Goal: Transaction & Acquisition: Purchase product/service

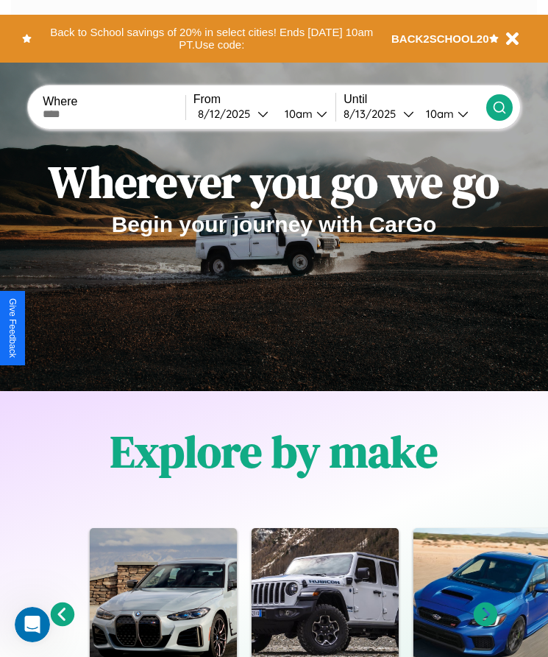
click at [116, 113] on input "text" at bounding box center [114, 114] width 143 height 12
type input "******"
click at [237, 113] on div "8 / 12 / 2025" at bounding box center [228, 114] width 60 height 14
select select "*"
select select "****"
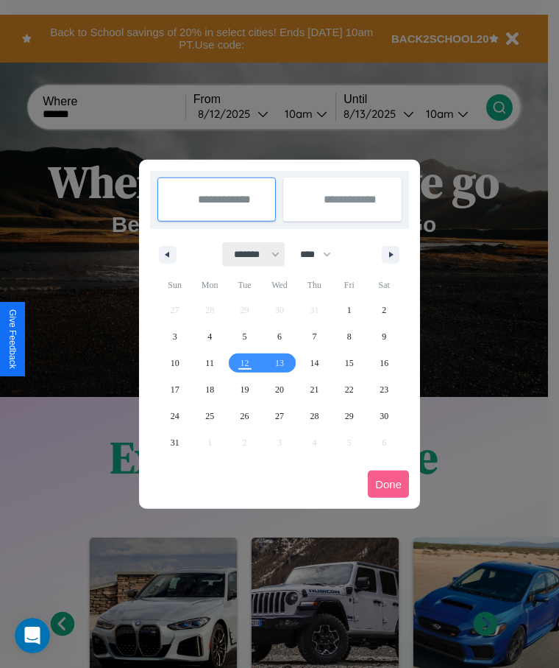
click at [250, 254] on select "******* ******** ***** ***** *** **** **** ****** ********* ******* ******** **…" at bounding box center [254, 254] width 63 height 24
select select "*"
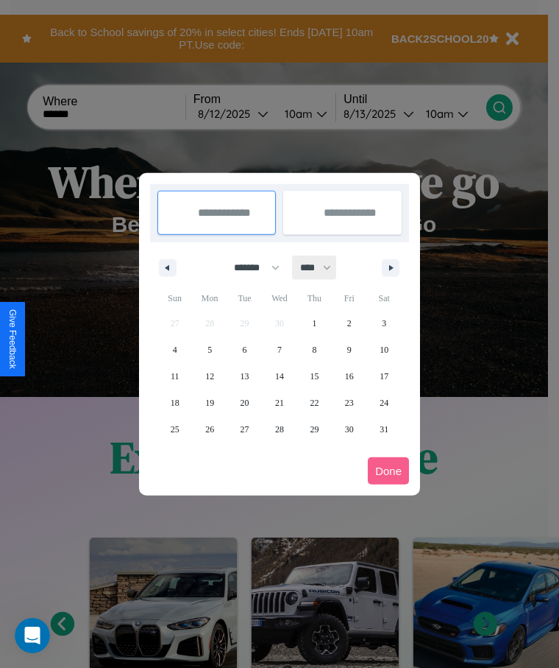
click at [322, 267] on select "**** **** **** **** **** **** **** **** **** **** **** **** **** **** **** ****…" at bounding box center [315, 267] width 44 height 24
select select "****"
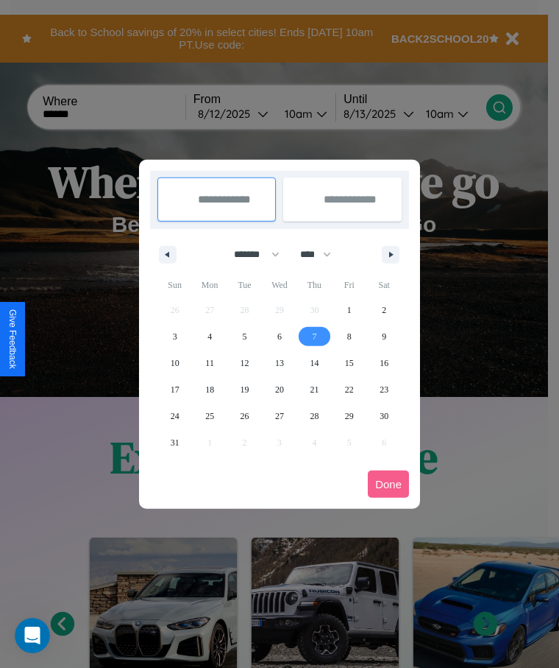
click at [314, 336] on span "7" at bounding box center [314, 336] width 4 height 26
type input "**********"
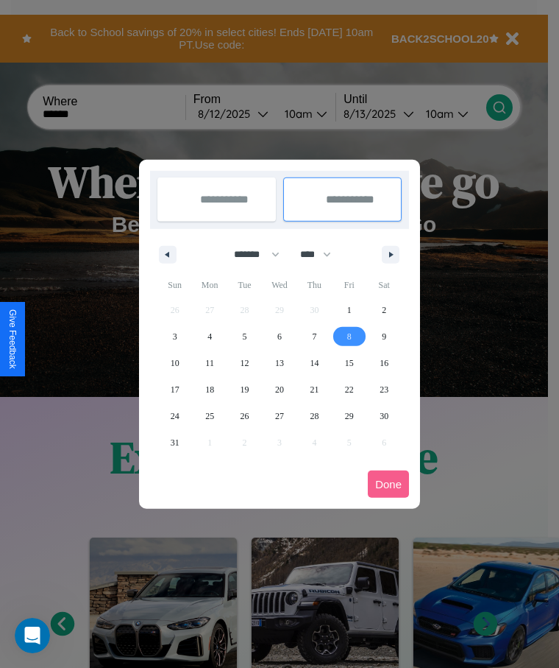
click at [349, 336] on span "8" at bounding box center [349, 336] width 4 height 26
type input "**********"
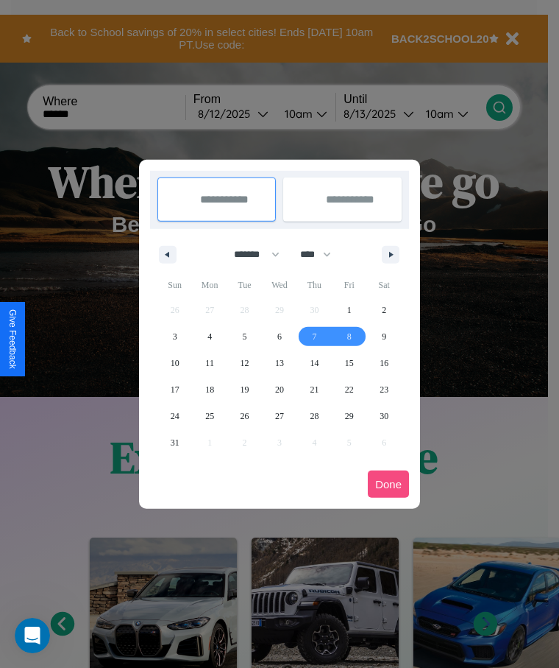
click at [389, 484] on button "Done" at bounding box center [388, 483] width 41 height 27
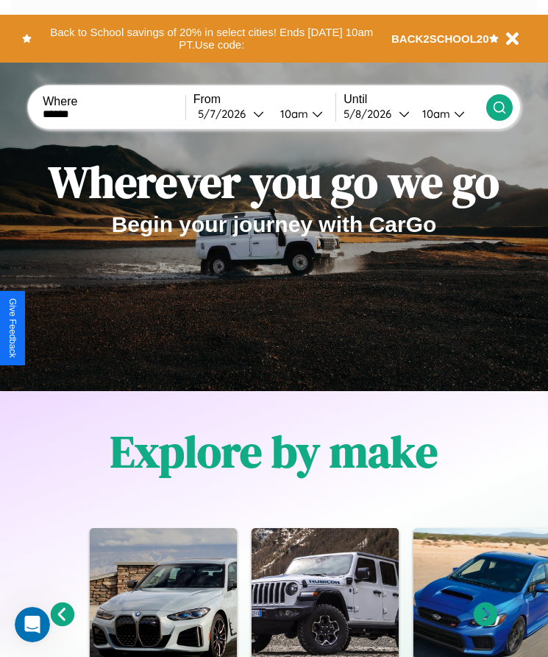
click at [499, 107] on icon at bounding box center [499, 107] width 15 height 15
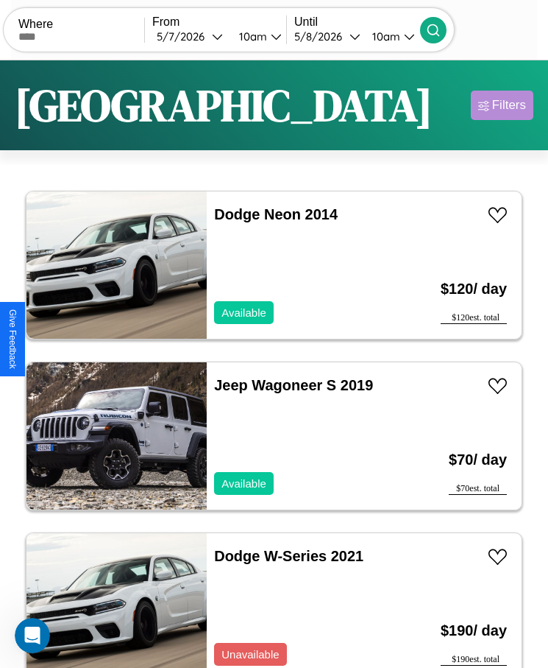
click at [502, 105] on div "Filters" at bounding box center [509, 105] width 34 height 15
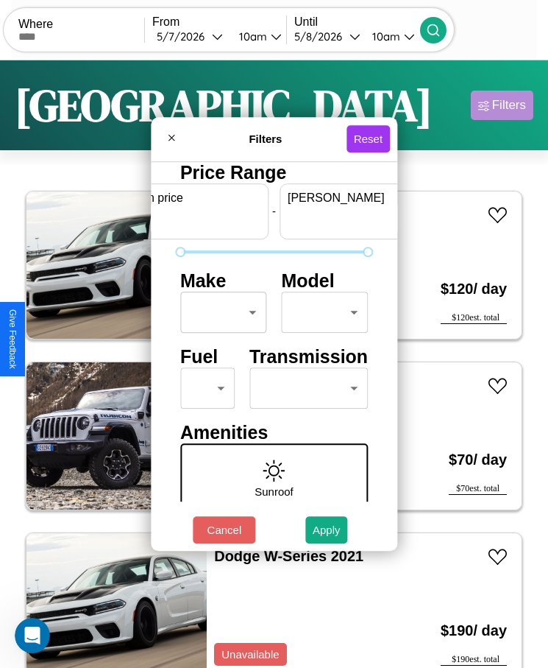
scroll to position [0, 54]
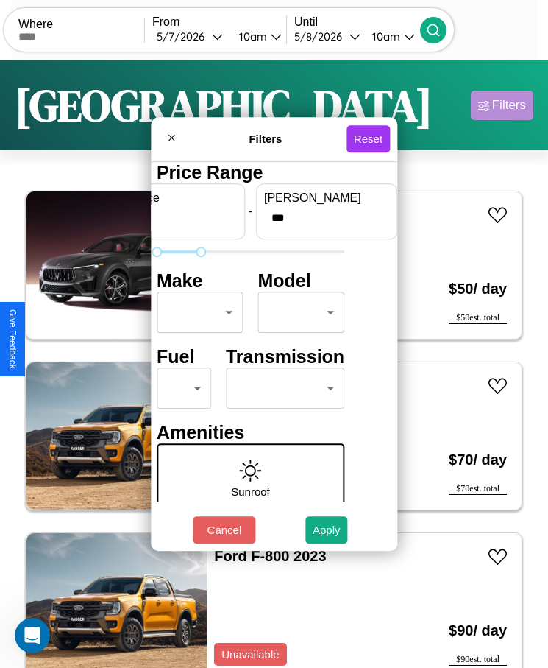
type input "***"
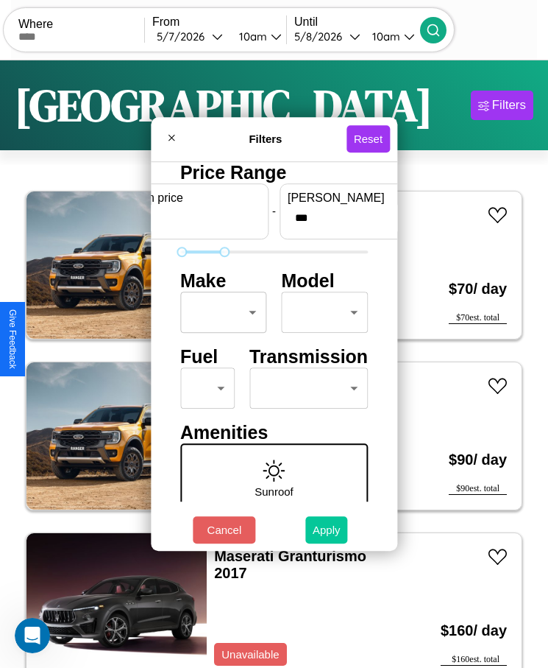
type input "*"
click at [327, 529] on button "Apply" at bounding box center [326, 529] width 43 height 27
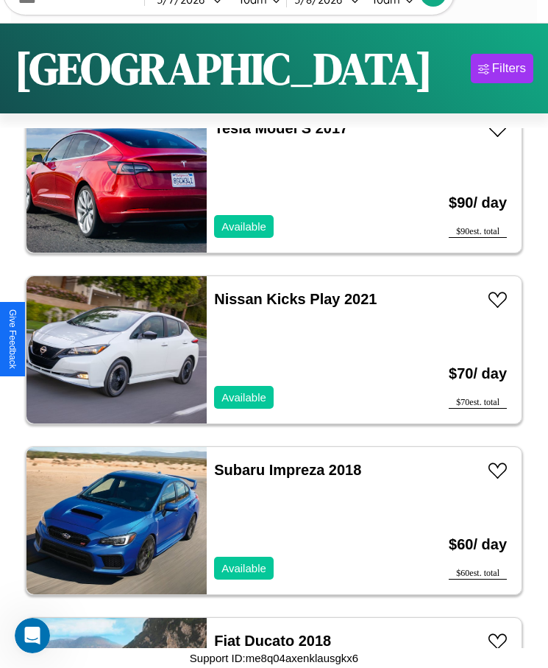
scroll to position [10768, 0]
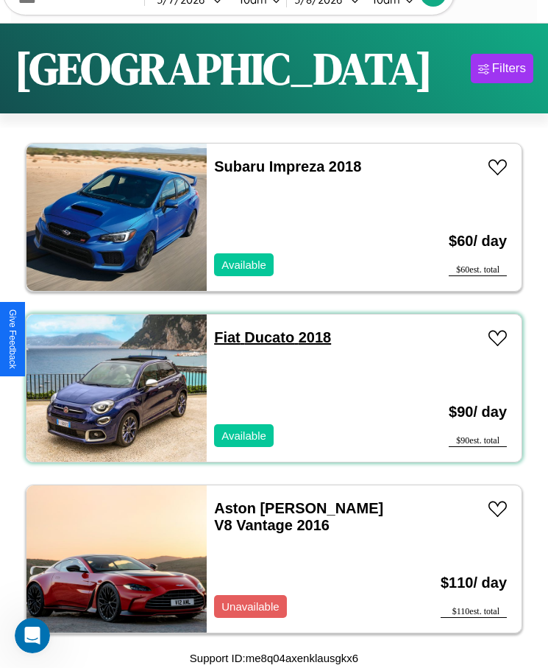
click at [222, 337] on link "Fiat Ducato 2018" at bounding box center [272, 337] width 117 height 16
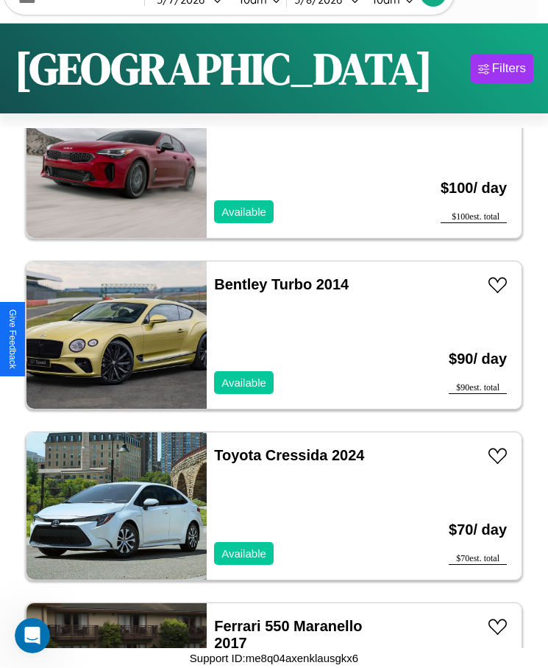
scroll to position [8890, 0]
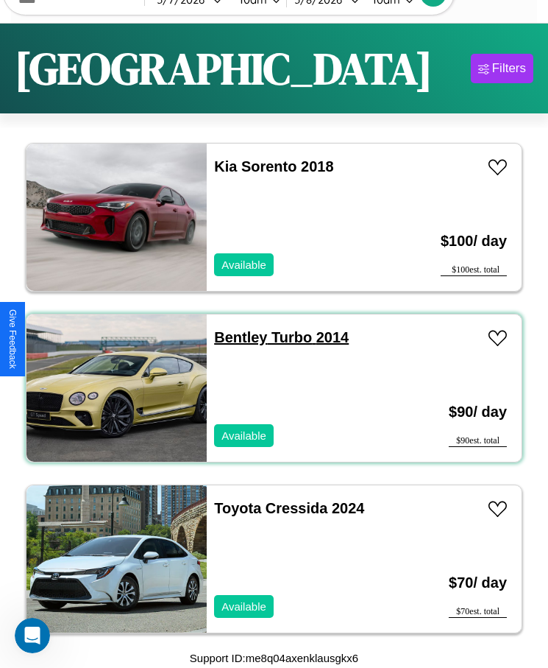
click at [236, 337] on link "Bentley Turbo 2014" at bounding box center [281, 337] width 135 height 16
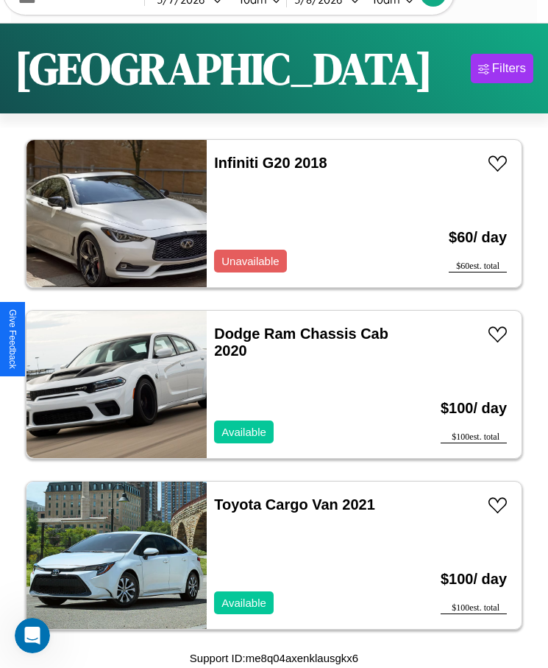
scroll to position [5646, 0]
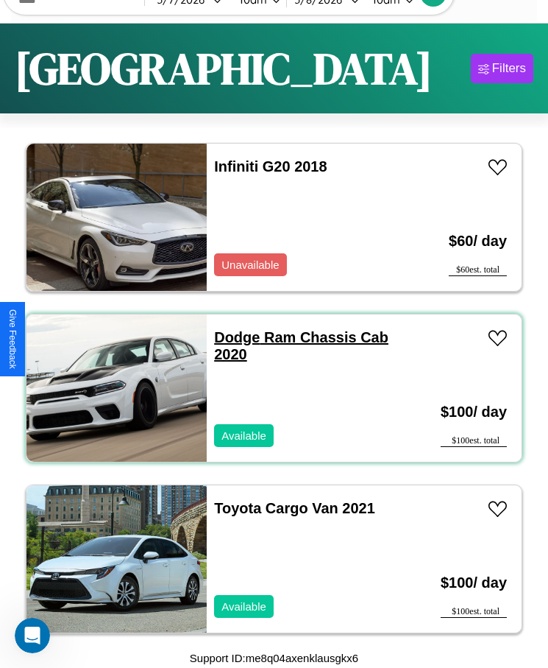
click at [233, 337] on link "Dodge Ram Chassis Cab 2020" at bounding box center [301, 345] width 174 height 33
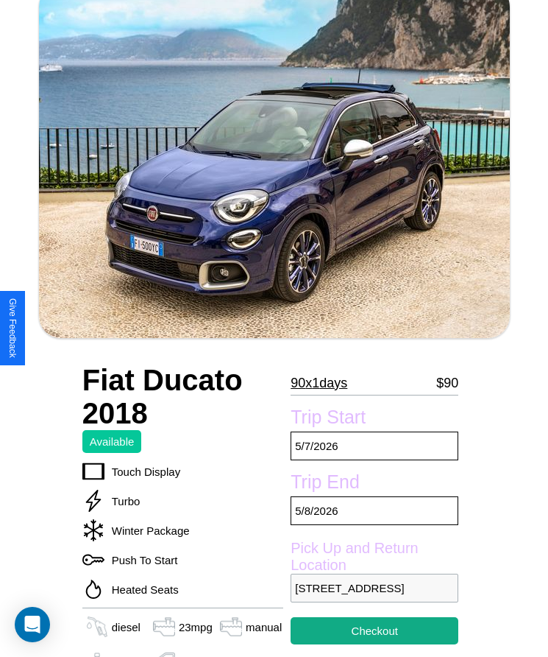
scroll to position [344, 0]
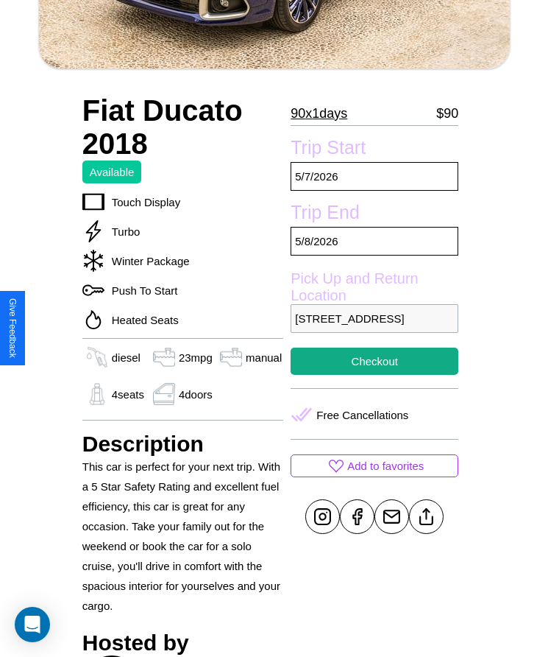
click at [375, 328] on p "8644 Third Street Berlin 66283 Germany" at bounding box center [375, 318] width 168 height 29
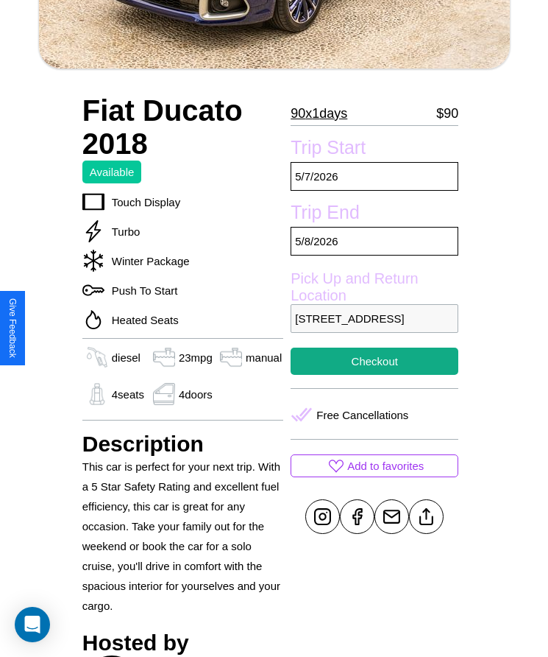
click at [375, 328] on p "8644 Third Street Berlin 66283 Germany" at bounding box center [375, 318] width 168 height 29
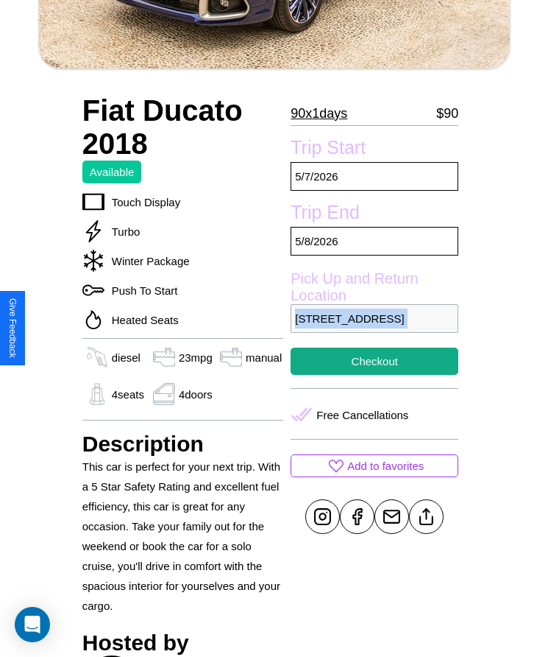
click at [375, 328] on p "8644 Third Street Berlin 66283 Germany" at bounding box center [375, 318] width 168 height 29
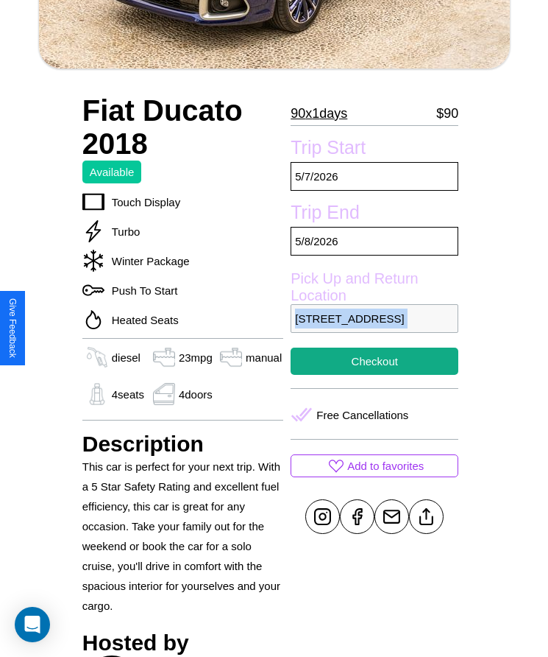
click at [375, 328] on p "8644 Third Street Berlin 66283 Germany" at bounding box center [375, 318] width 168 height 29
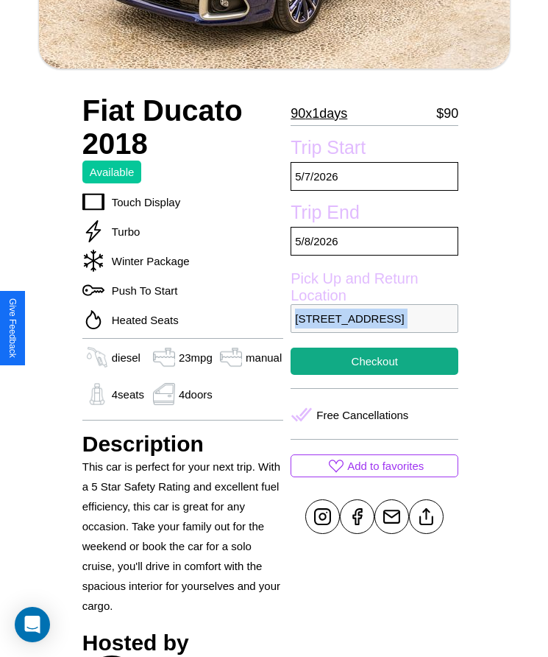
click at [375, 328] on p "8644 Third Street Berlin 66283 Germany" at bounding box center [375, 318] width 168 height 29
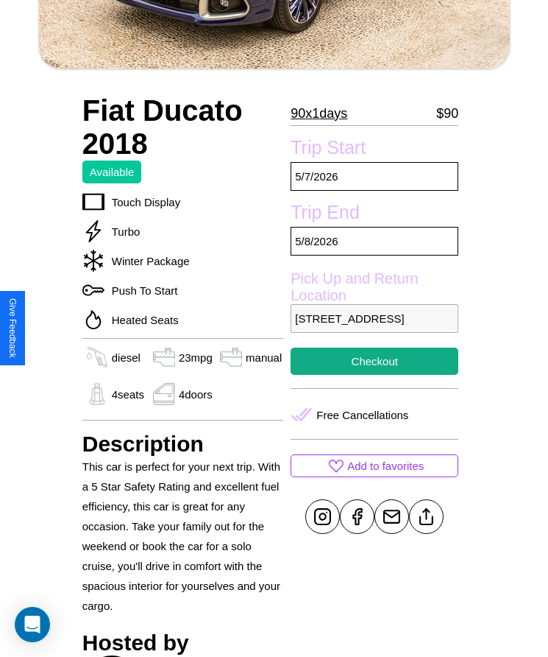
scroll to position [397, 0]
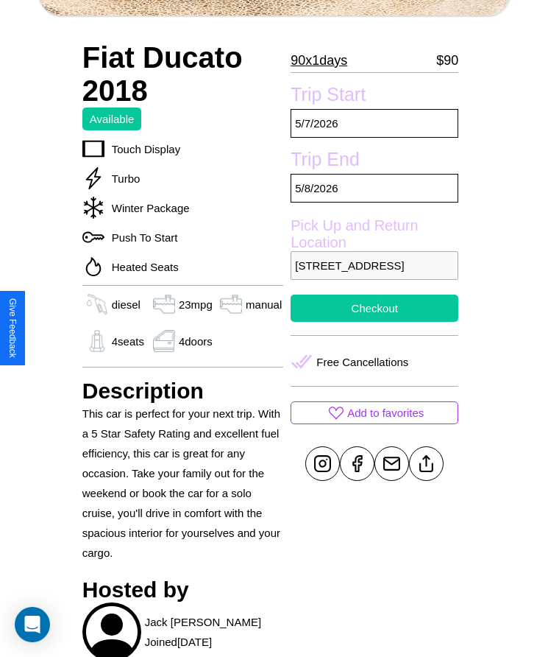
click at [375, 322] on button "Checkout" at bounding box center [375, 307] width 168 height 27
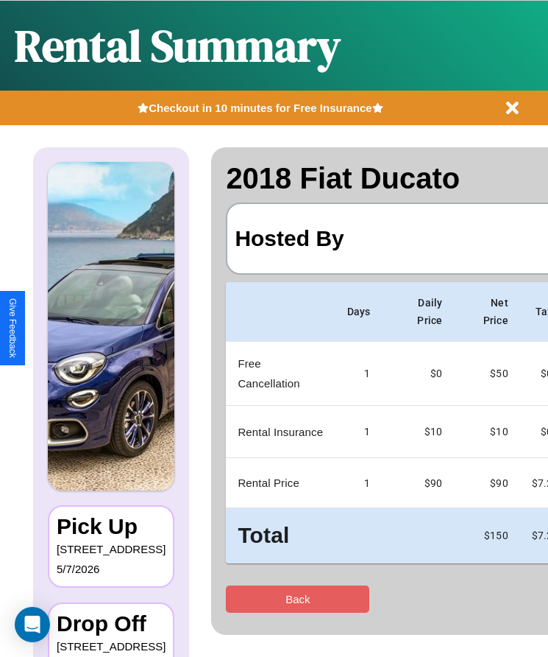
scroll to position [0, 87]
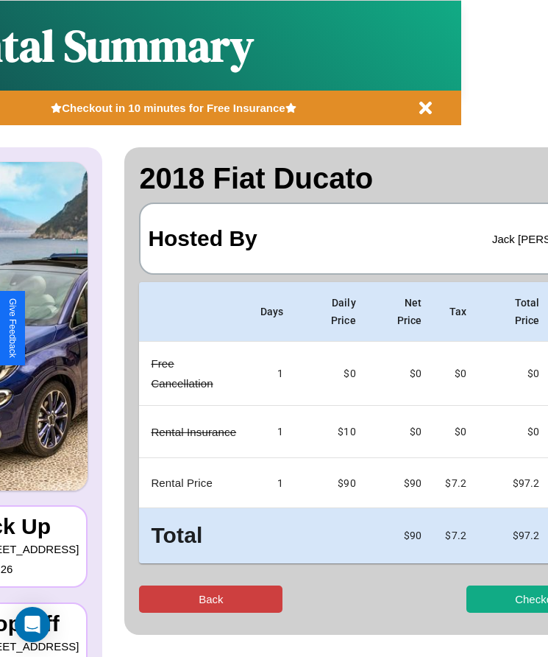
click at [153, 598] on button "Back" at bounding box center [211, 598] width 144 height 27
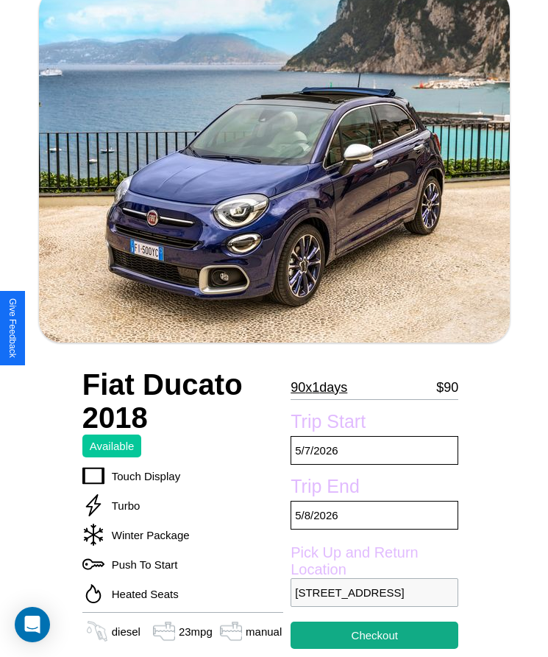
scroll to position [130, 0]
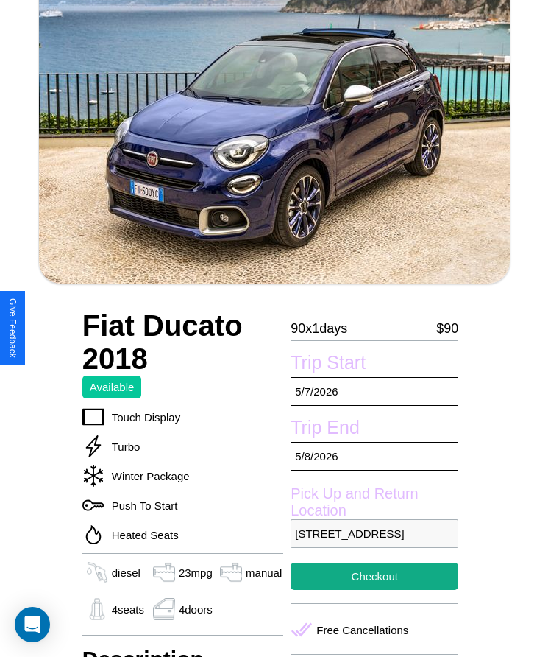
click at [325, 328] on p "90 x 1 days" at bounding box center [319, 328] width 57 height 24
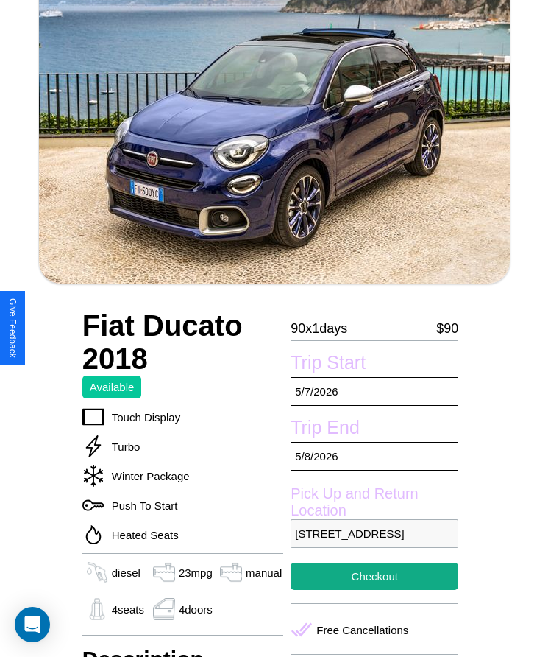
click at [325, 328] on p "90 x 1 days" at bounding box center [319, 328] width 57 height 24
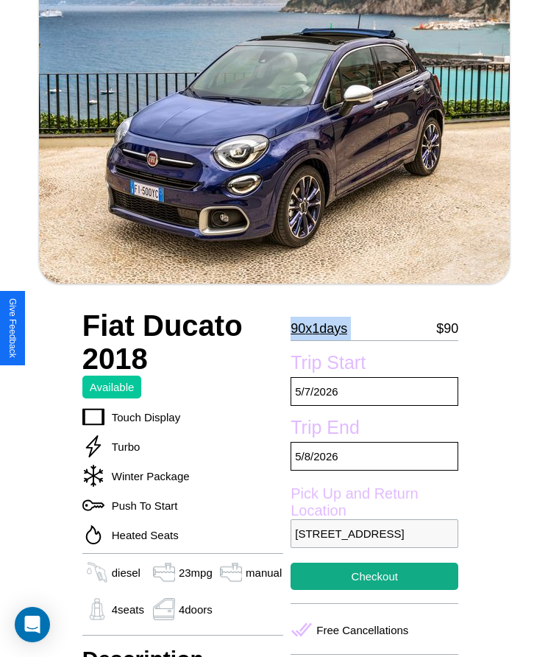
click at [325, 328] on p "90 x 1 days" at bounding box center [319, 328] width 57 height 24
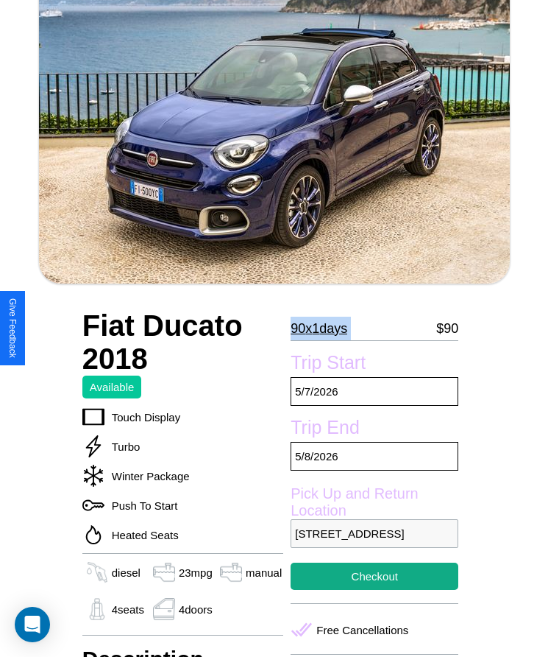
click at [325, 328] on p "90 x 1 days" at bounding box center [319, 328] width 57 height 24
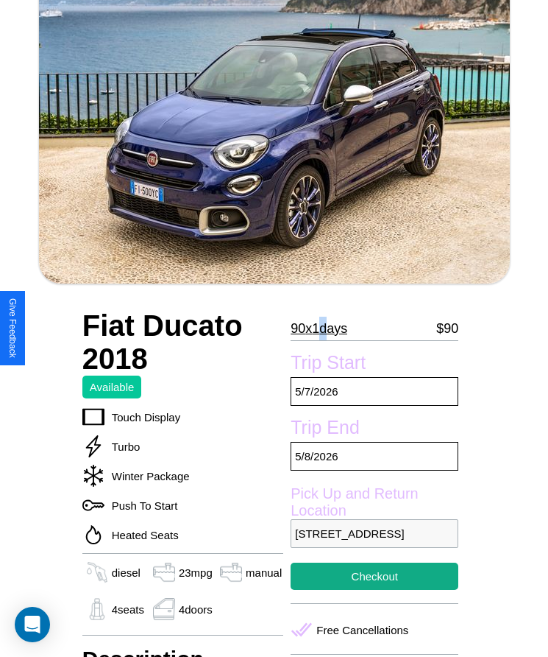
click at [325, 328] on p "90 x 1 days" at bounding box center [319, 328] width 57 height 24
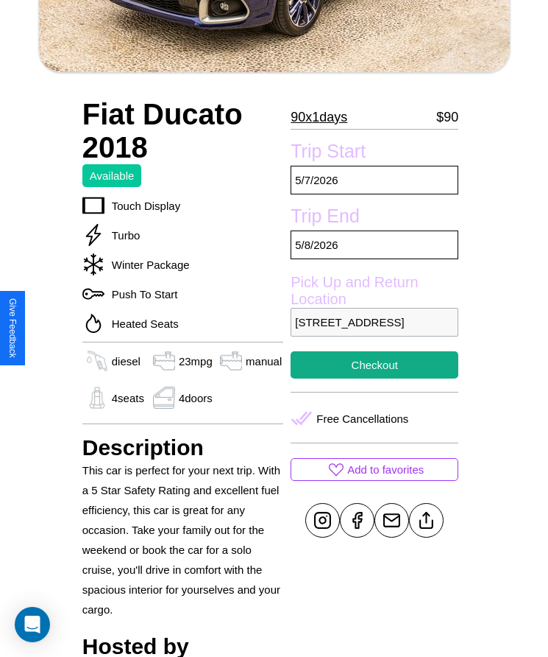
scroll to position [397, 0]
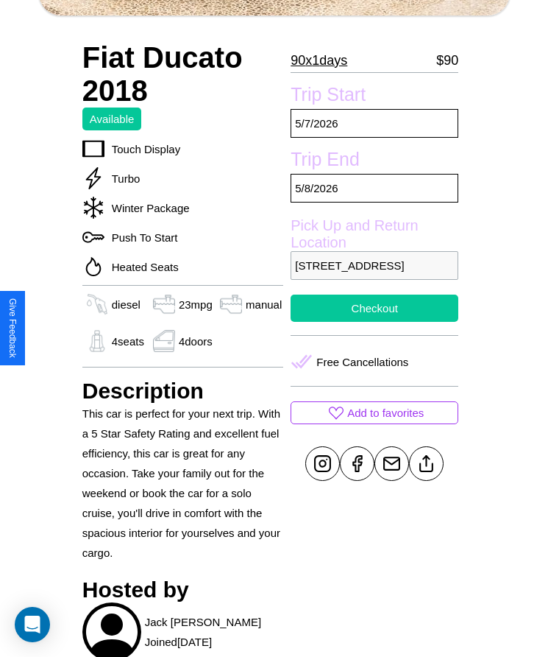
click at [375, 322] on button "Checkout" at bounding box center [375, 307] width 168 height 27
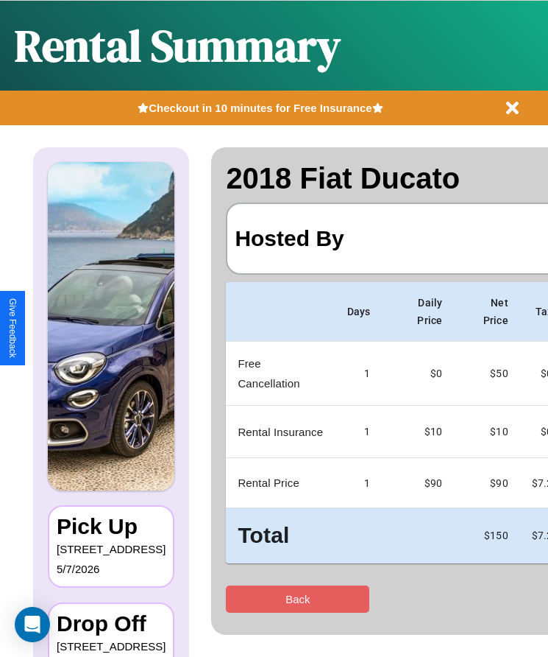
scroll to position [0, 87]
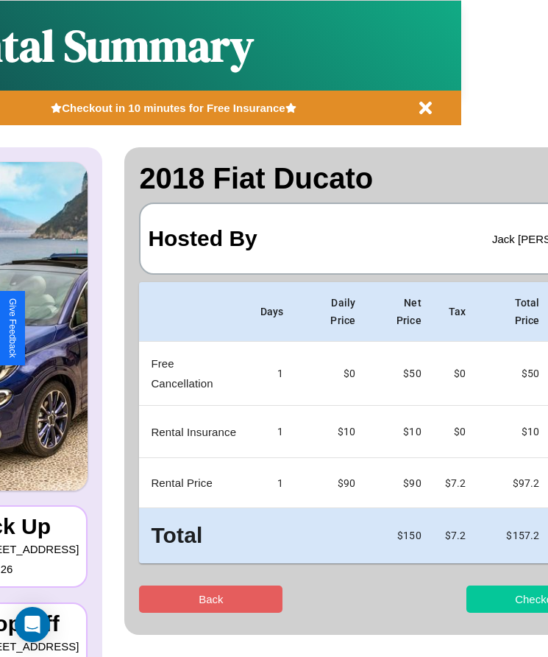
click at [481, 598] on button "Checkout" at bounding box center [539, 598] width 144 height 27
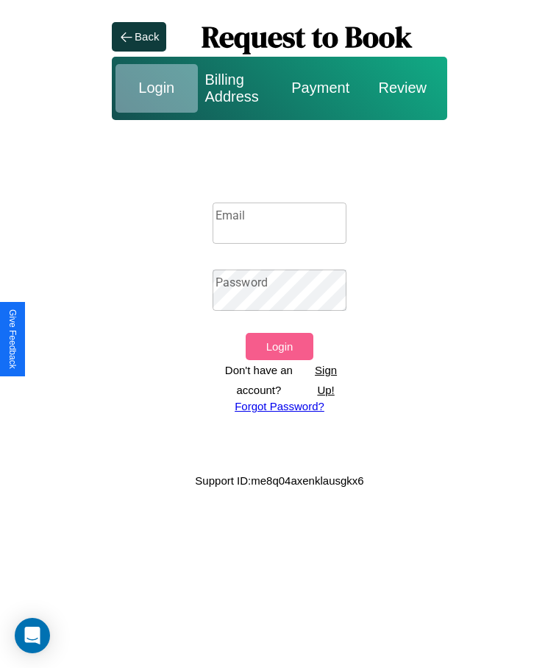
click at [280, 222] on input "Email" at bounding box center [280, 222] width 134 height 41
type input "**********"
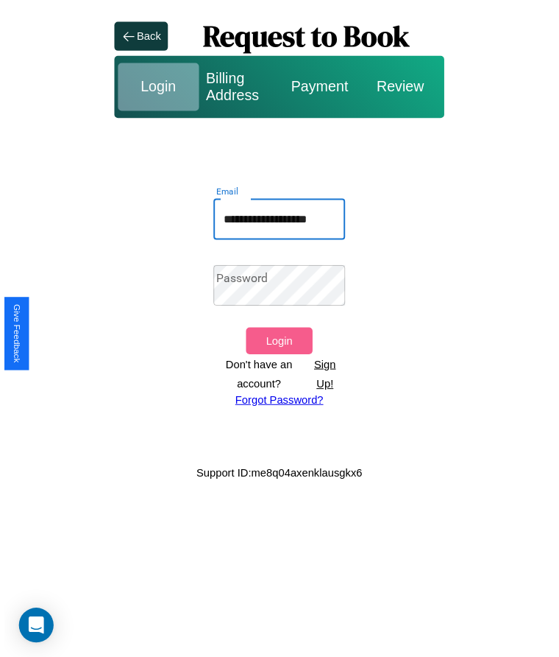
scroll to position [0, 0]
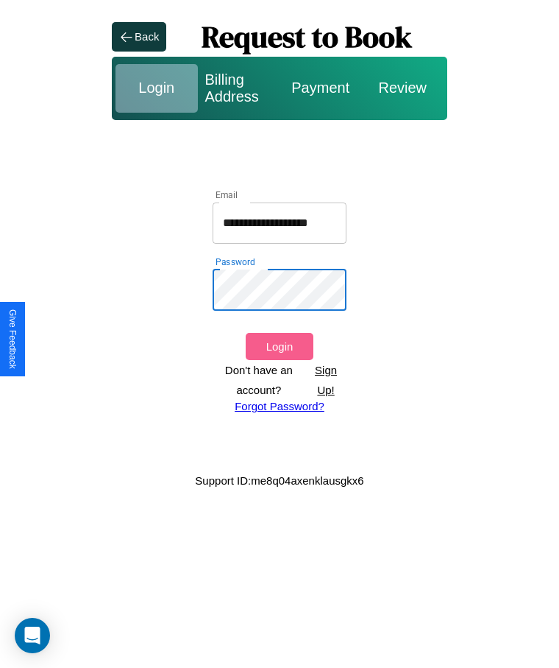
click at [279, 346] on button "Login" at bounding box center [279, 346] width 67 height 27
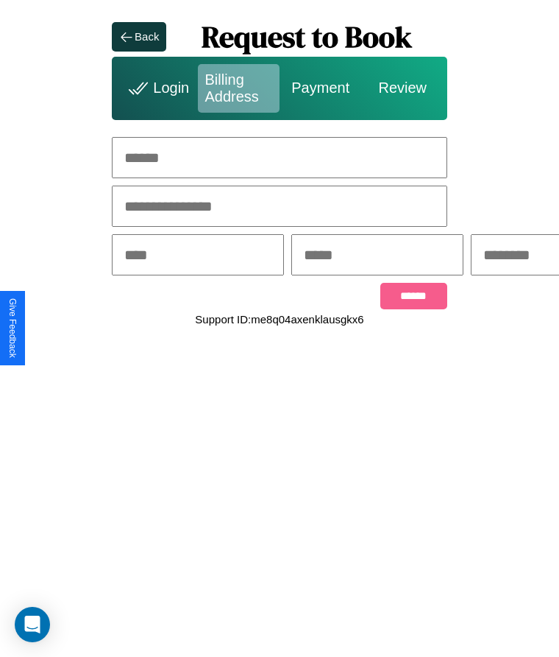
scroll to position [0, 227]
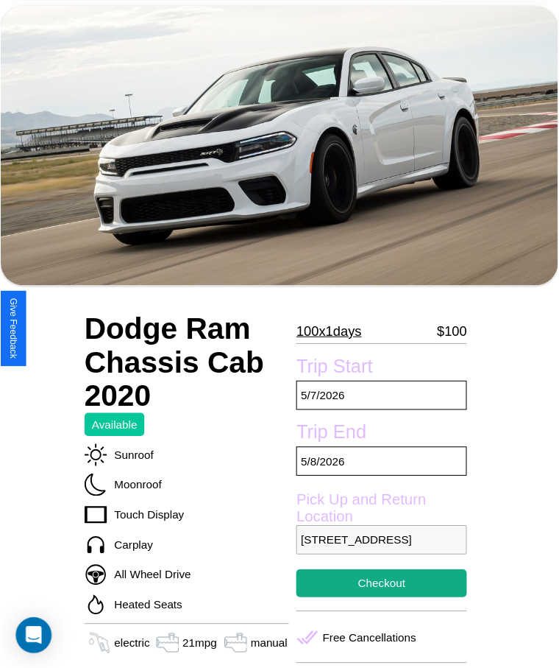
scroll to position [113, 0]
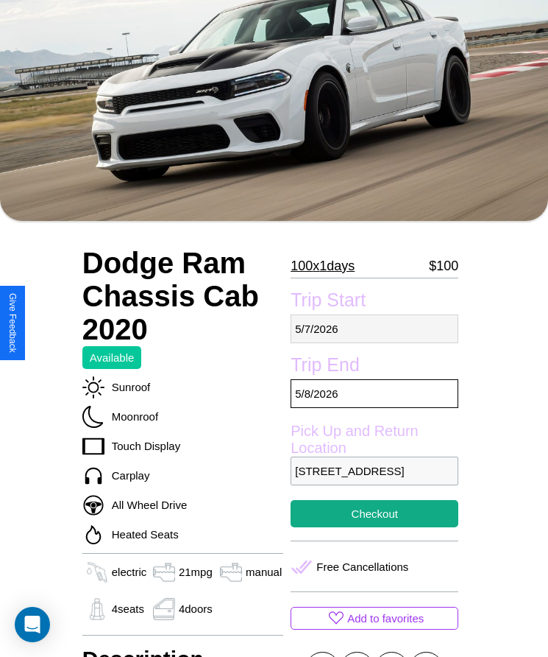
click at [375, 328] on p "5 / 7 / 2026" at bounding box center [375, 328] width 168 height 29
select select "*"
select select "****"
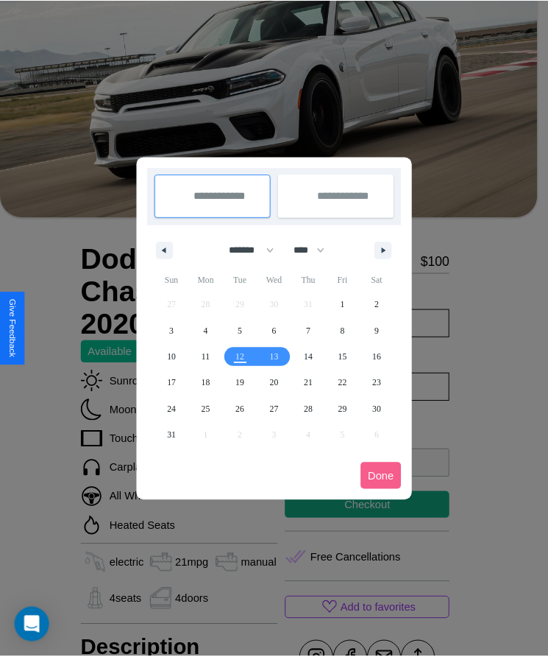
scroll to position [0, 0]
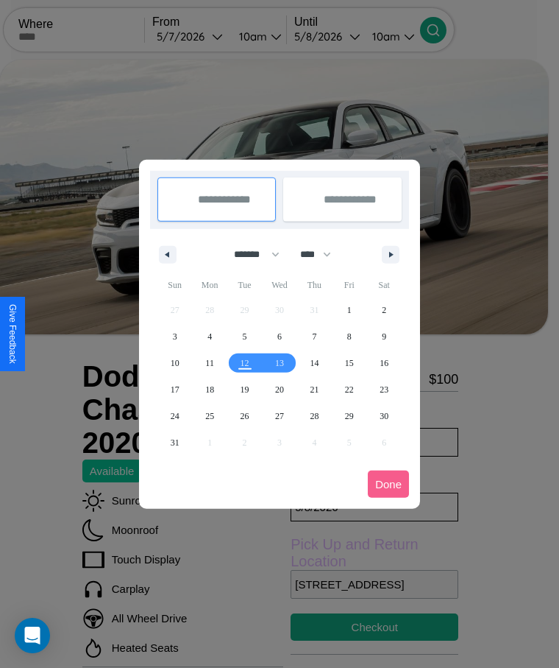
click at [210, 36] on div at bounding box center [279, 334] width 559 height 668
